Goal: Information Seeking & Learning: Understand process/instructions

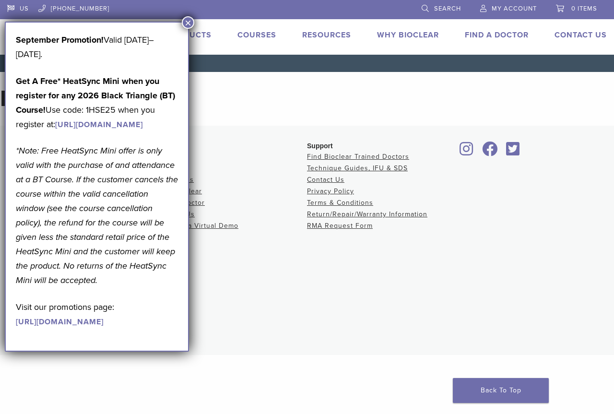
click at [190, 24] on button "×" at bounding box center [188, 22] width 12 height 12
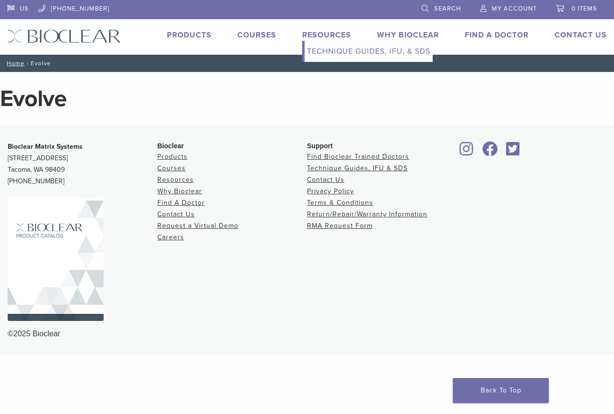
click at [330, 50] on link "Technique Guides, IFU, & SDS" at bounding box center [369, 51] width 128 height 21
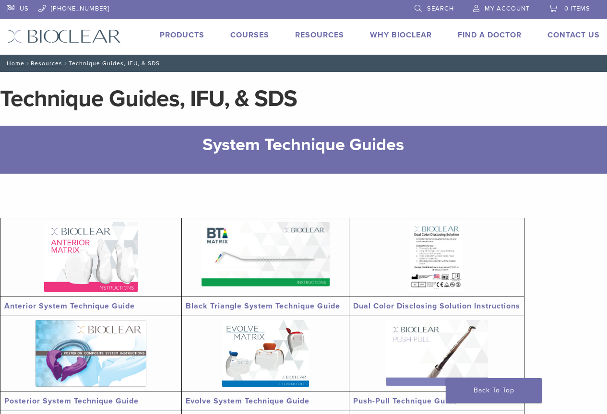
click at [177, 34] on link "Products" at bounding box center [182, 35] width 45 height 10
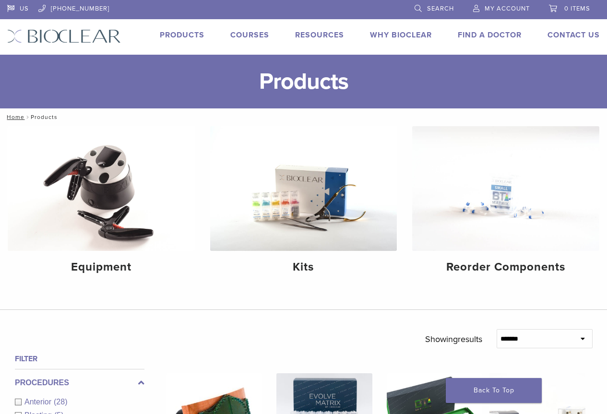
click at [378, 33] on link "Why Bioclear" at bounding box center [401, 35] width 62 height 10
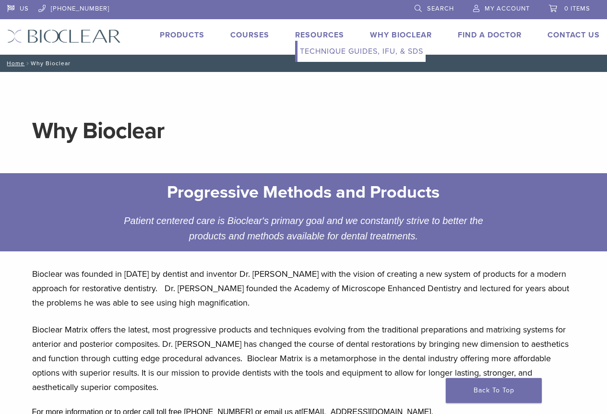
click at [335, 38] on link "Resources" at bounding box center [319, 35] width 49 height 10
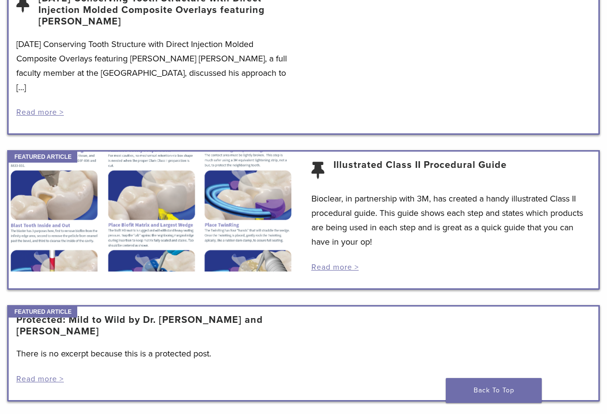
scroll to position [768, 0]
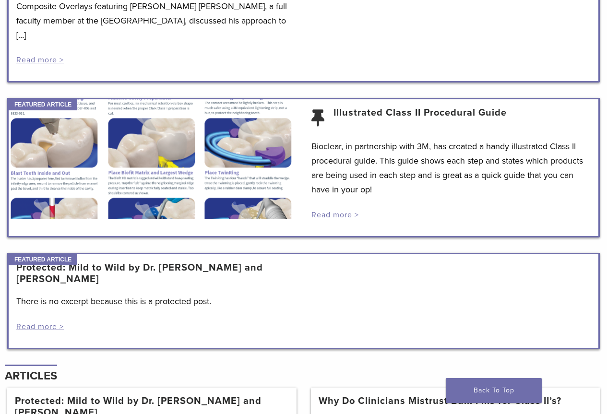
click at [324, 210] on link "Read more >" at bounding box center [335, 215] width 48 height 10
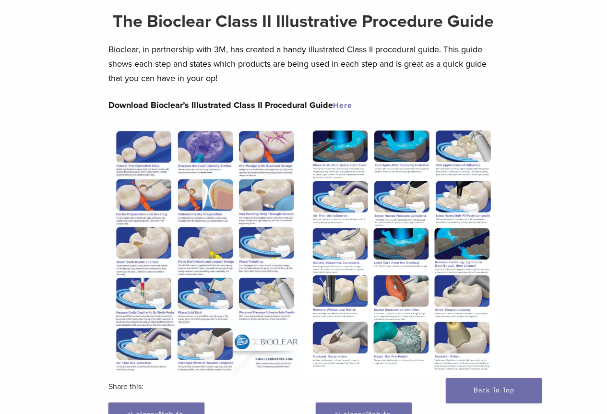
scroll to position [48, 0]
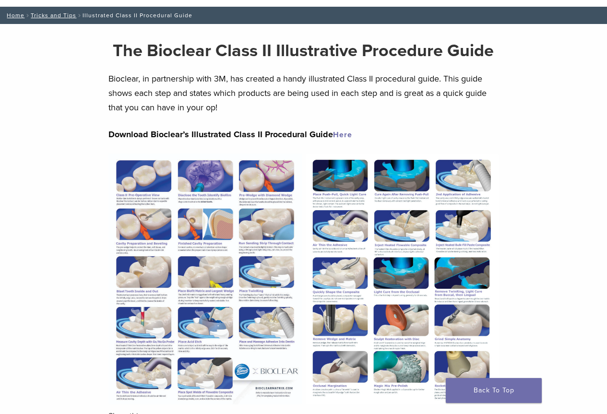
click at [345, 133] on link "Here" at bounding box center [342, 135] width 19 height 10
